Goal: Task Accomplishment & Management: Use online tool/utility

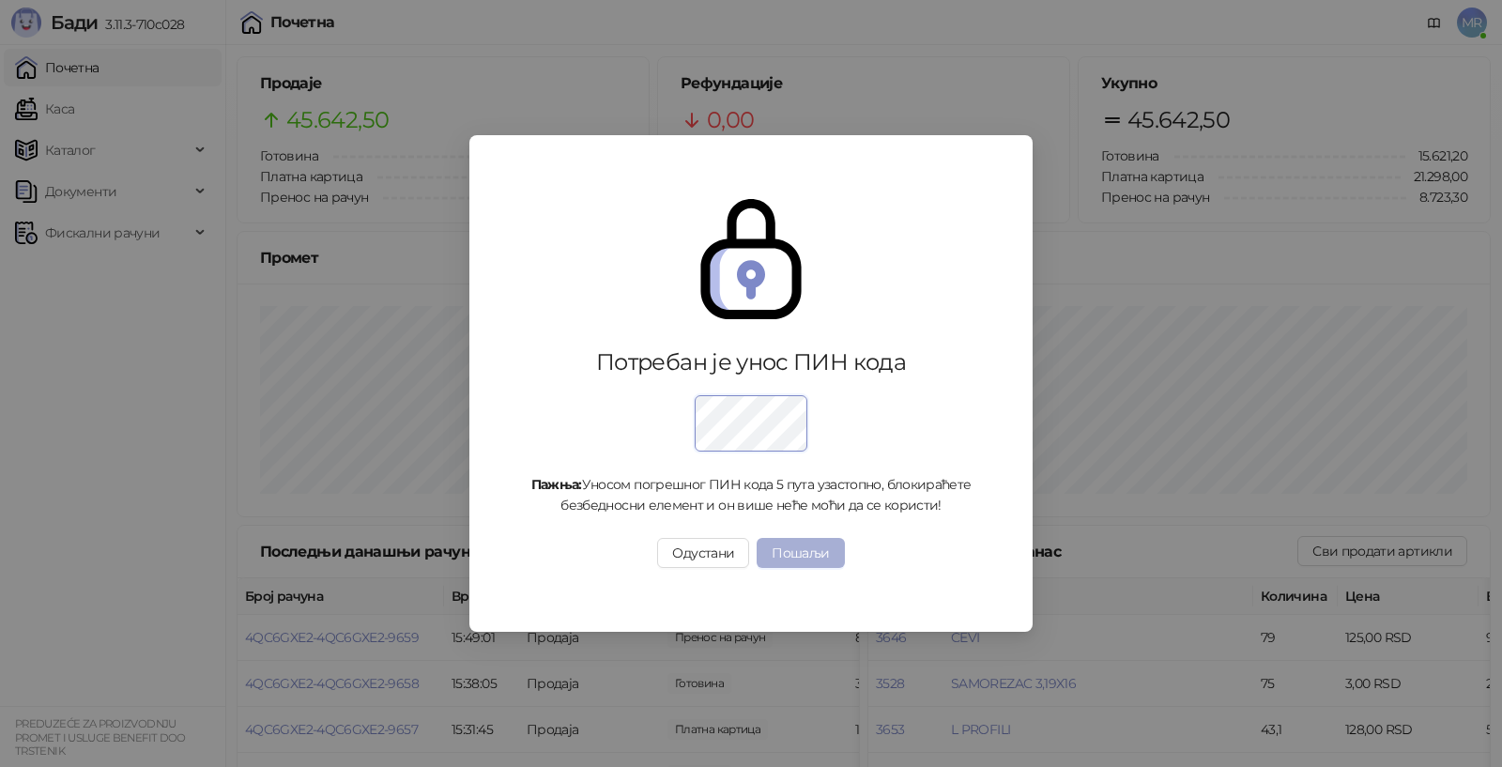
click at [781, 546] on button "Пошаљи" at bounding box center [800, 553] width 87 height 30
click at [796, 547] on button "Пошаљи" at bounding box center [800, 553] width 87 height 30
click at [804, 547] on button "Пошаљи" at bounding box center [800, 553] width 87 height 30
